Goal: Information Seeking & Learning: Find specific fact

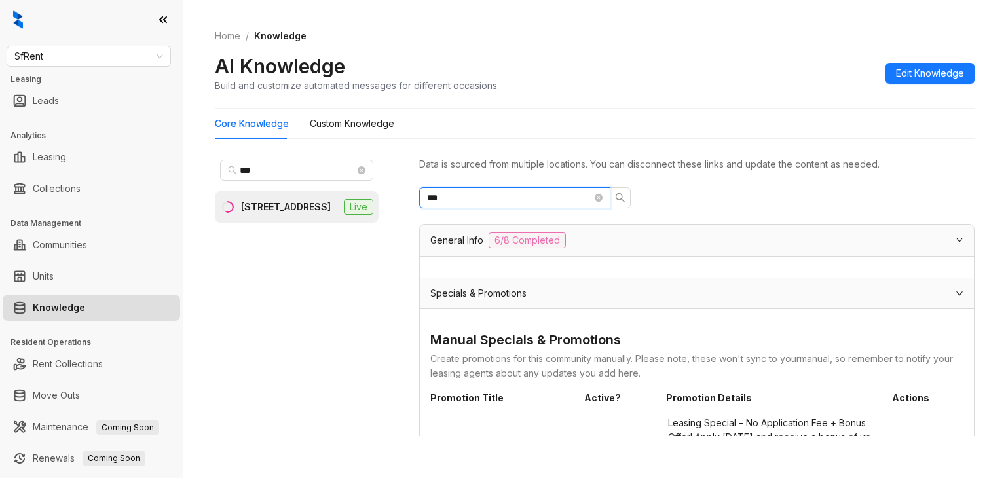
scroll to position [721, 0]
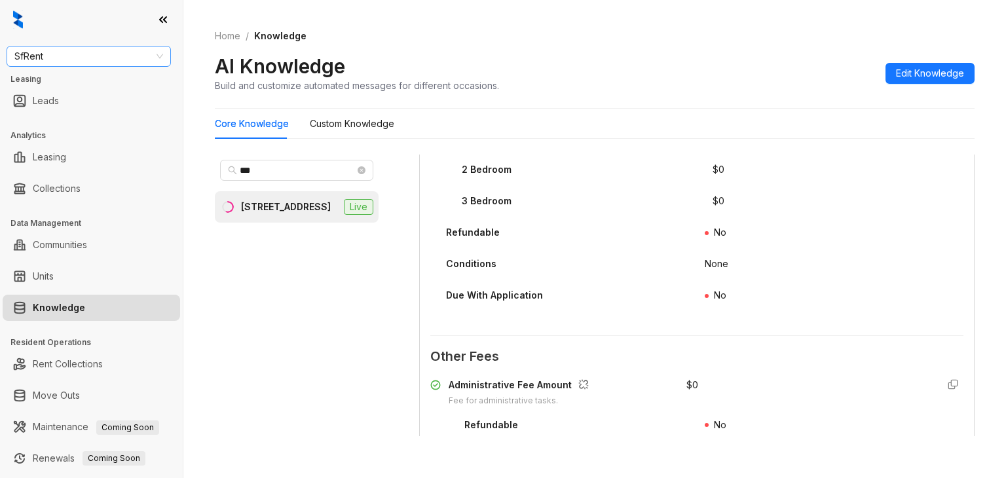
click at [115, 49] on span "SfRent" at bounding box center [88, 57] width 149 height 20
click at [115, 50] on span "SfRent" at bounding box center [88, 57] width 149 height 20
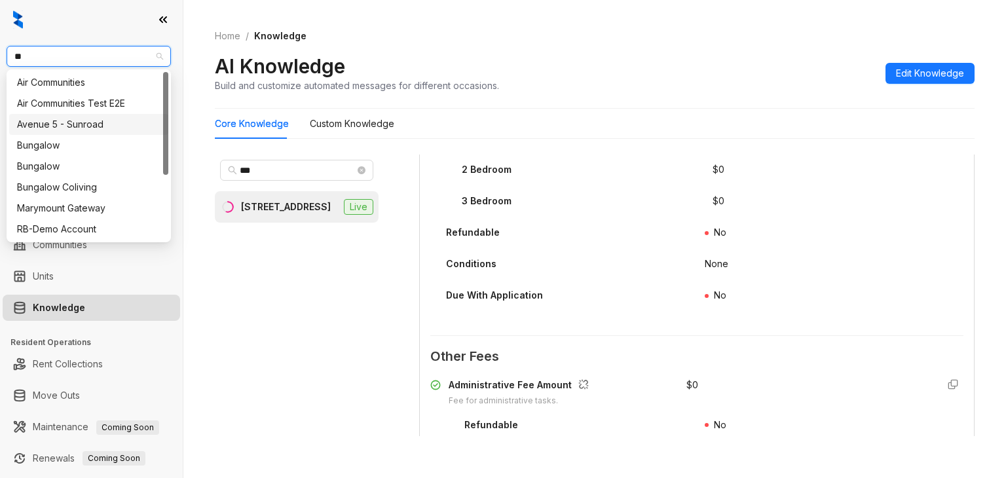
type input "***"
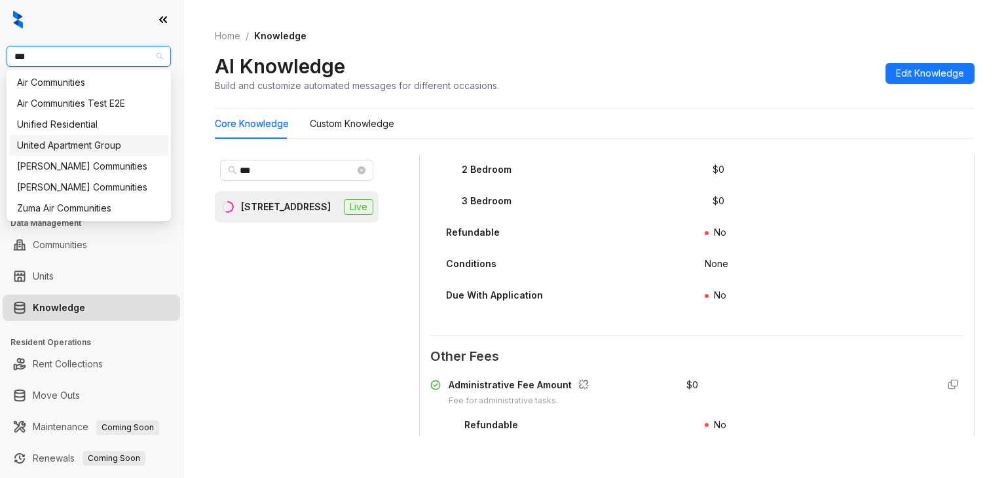
click at [82, 147] on div "United Apartment Group" at bounding box center [88, 145] width 143 height 14
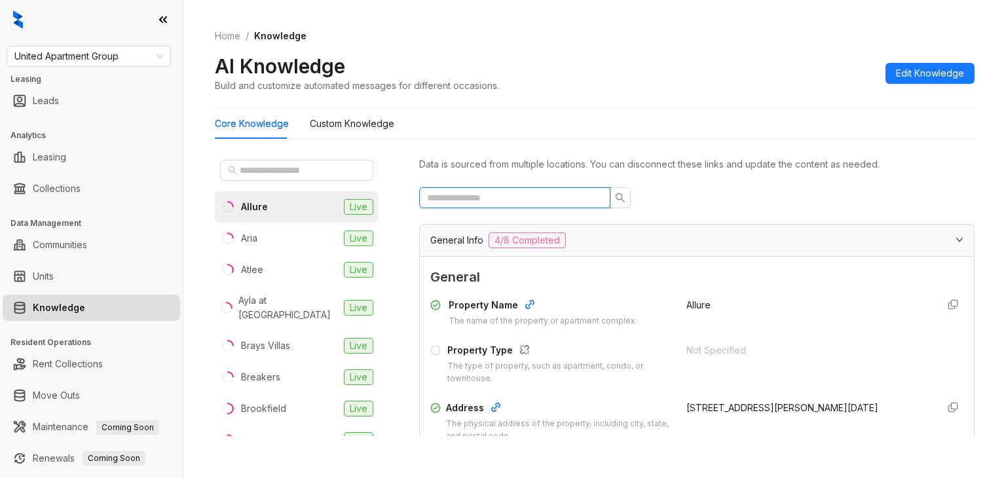
click at [527, 199] on input "text" at bounding box center [509, 198] width 165 height 14
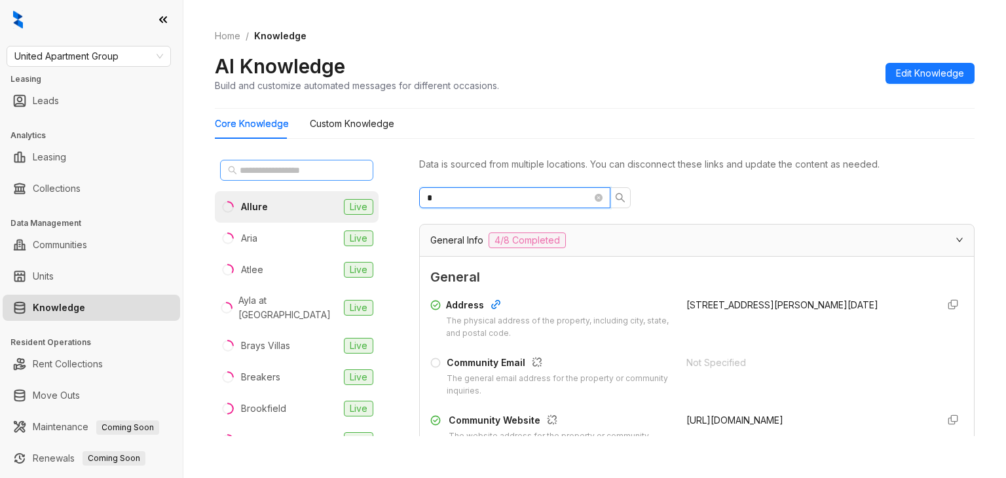
type input "*"
click at [335, 176] on input "text" at bounding box center [297, 170] width 115 height 14
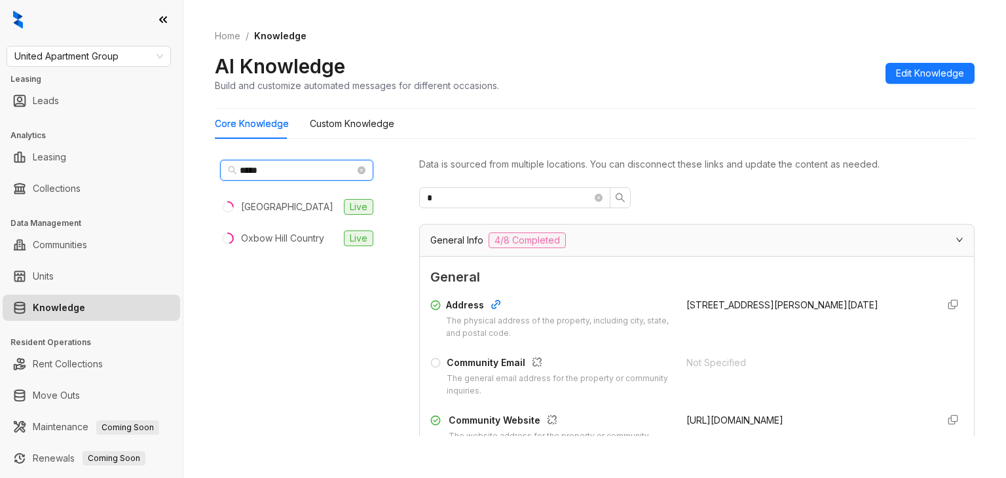
type input "*****"
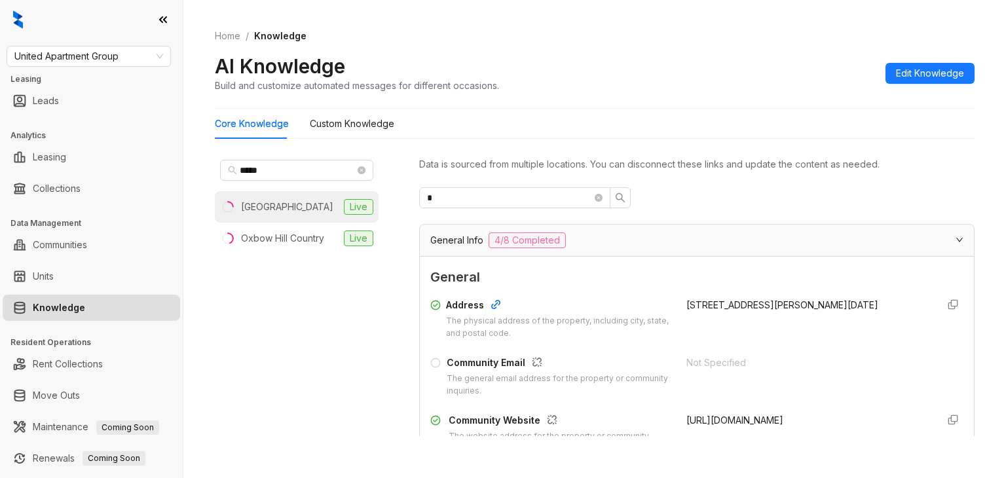
click at [269, 197] on li "Country Club Manor Live" at bounding box center [297, 206] width 164 height 31
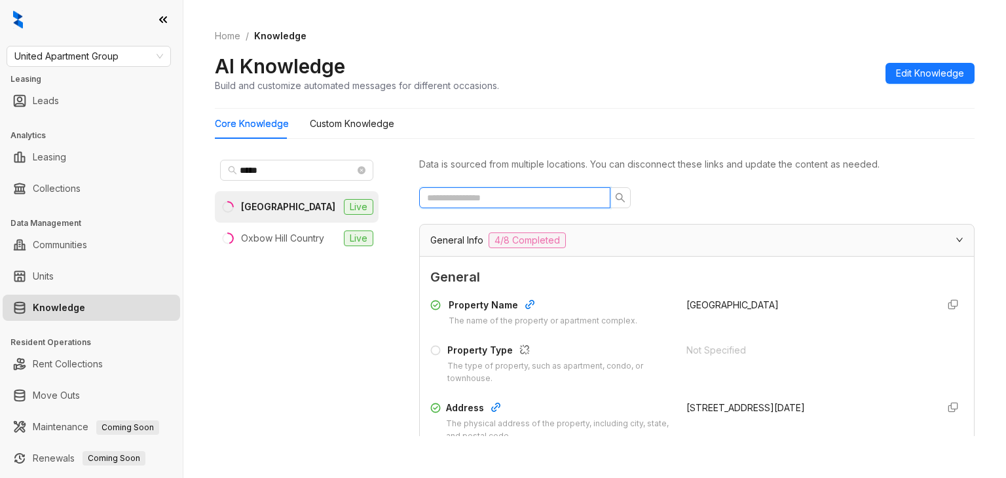
click at [477, 197] on input "text" at bounding box center [509, 198] width 165 height 14
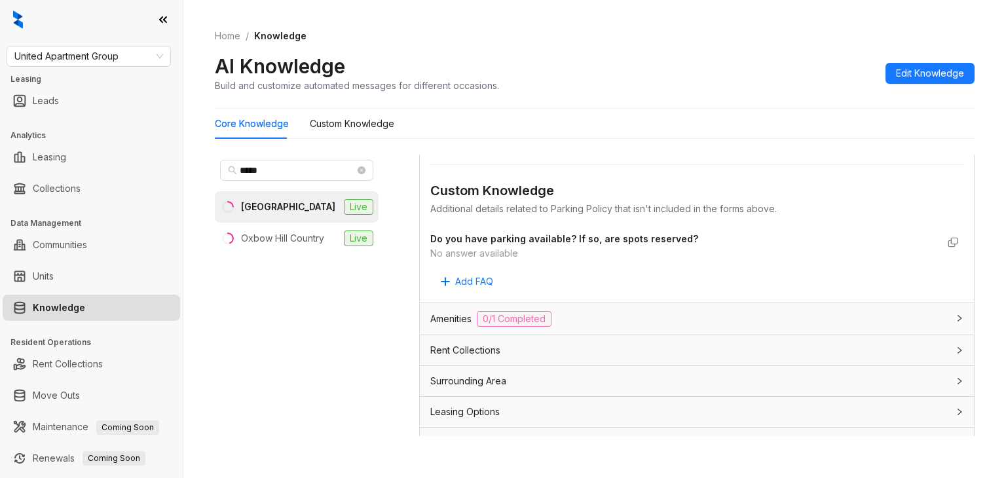
scroll to position [459, 0]
type input "*******"
drag, startPoint x: 428, startPoint y: 247, endPoint x: 524, endPoint y: 254, distance: 95.9
click at [524, 254] on div "General Parking Spots Per Unit The number of parking spots per unit. Not Specif…" at bounding box center [697, 162] width 554 height 280
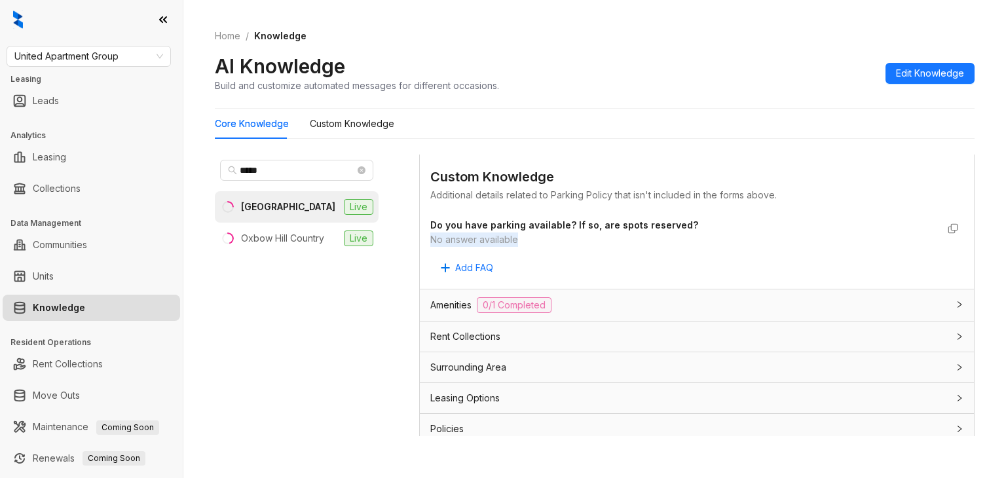
scroll to position [476, 0]
